Goal: Find specific page/section: Find specific page/section

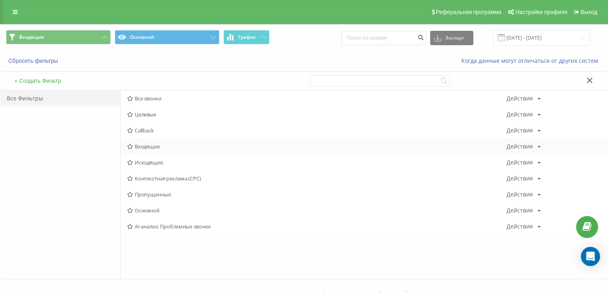
click at [145, 143] on span "Входящие" at bounding box center [316, 146] width 379 height 6
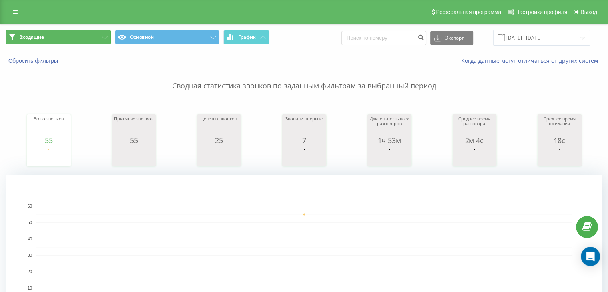
click at [81, 34] on button "Входящие" at bounding box center [58, 37] width 105 height 14
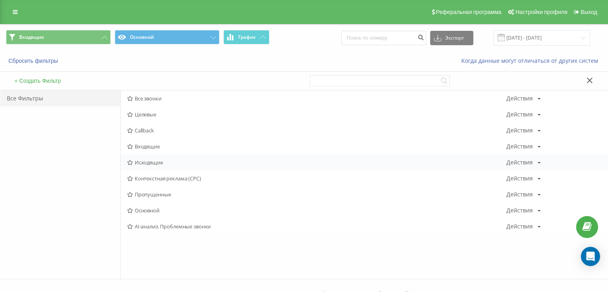
click at [143, 169] on div "Исходящие Действия Редактировать Копировать Удалить По умолчанию Поделиться" at bounding box center [364, 162] width 487 height 16
click at [142, 167] on div "Исходящие Действия Редактировать Копировать Удалить По умолчанию Поделиться" at bounding box center [364, 162] width 487 height 16
click at [142, 163] on span "Исходящие" at bounding box center [316, 162] width 379 height 6
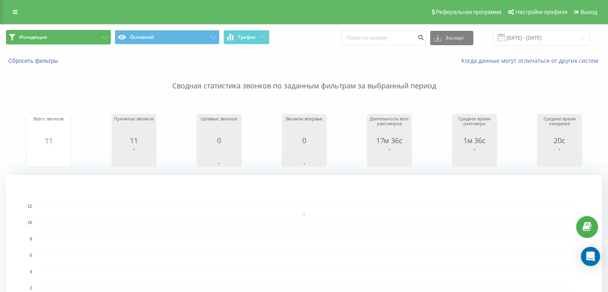
click at [88, 39] on button "Исходящие" at bounding box center [58, 37] width 105 height 14
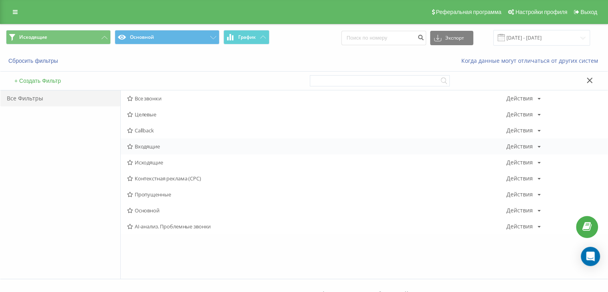
click at [137, 144] on span "Входящие" at bounding box center [316, 146] width 379 height 6
